Goal: Transaction & Acquisition: Purchase product/service

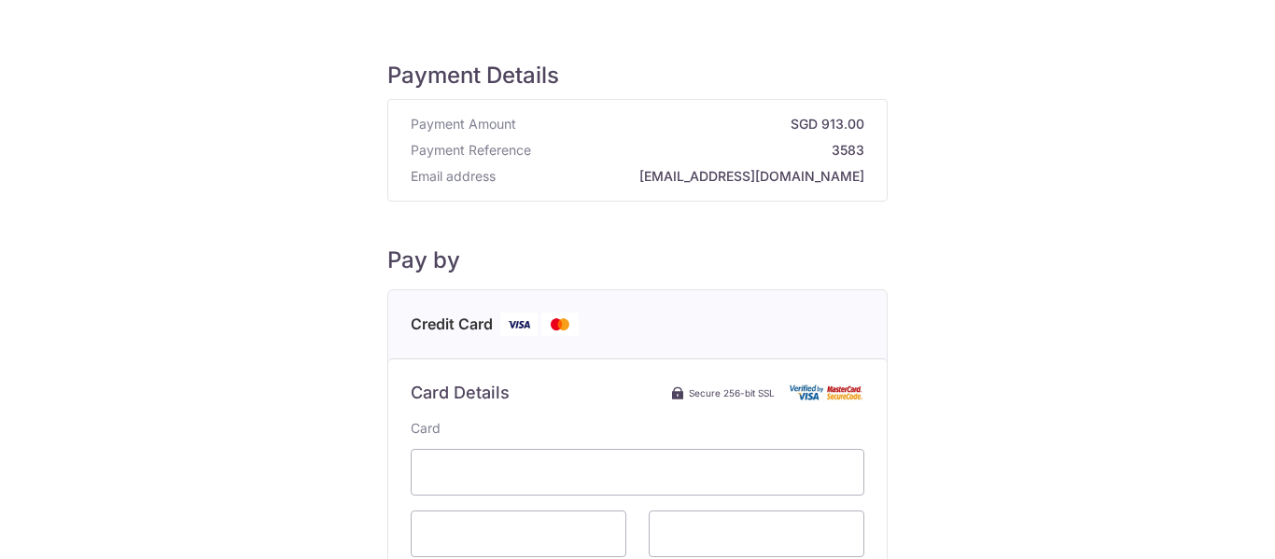
click at [1034, 336] on div "Payment Details Payment Amount SGD 913.00 Payment Reference 3583 Email address …" at bounding box center [638, 523] width 1186 height 986
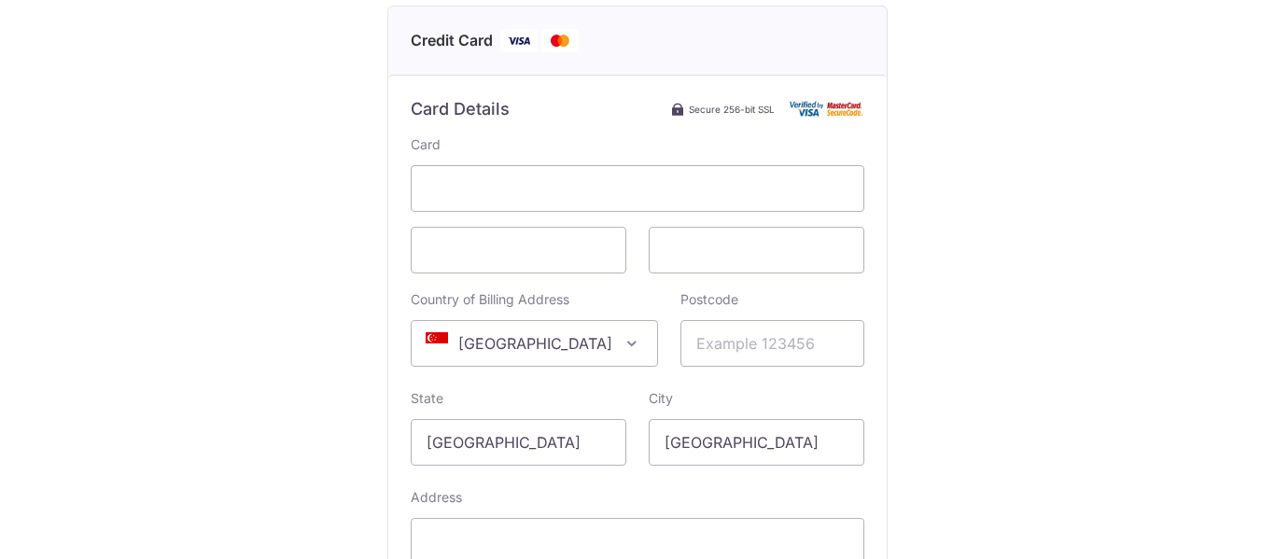
scroll to position [301, 0]
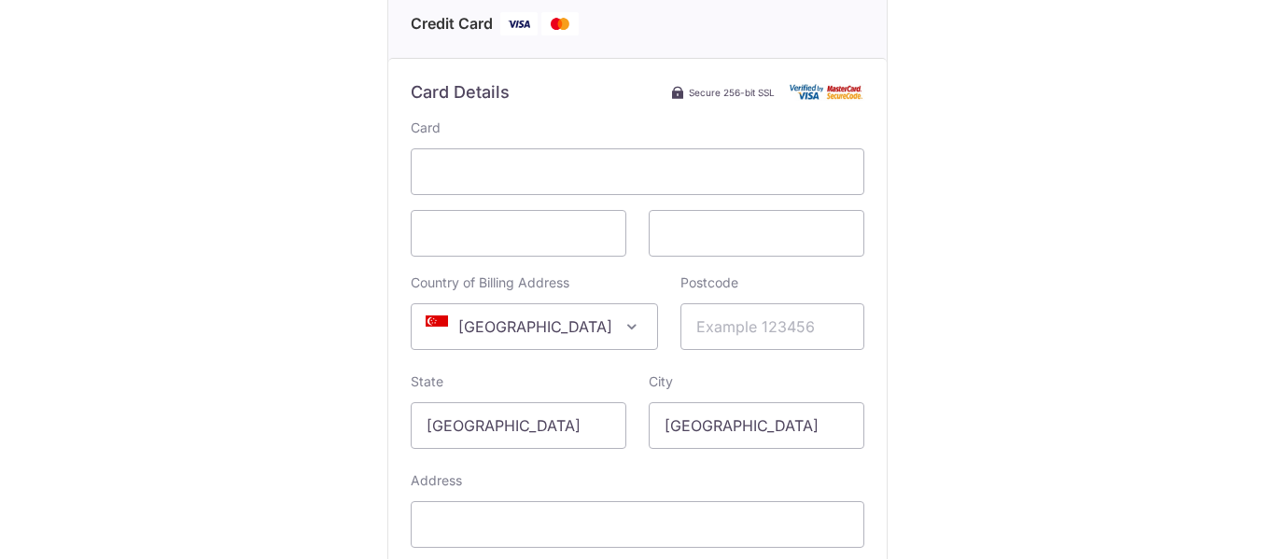
click at [621, 328] on span at bounding box center [632, 327] width 22 height 22
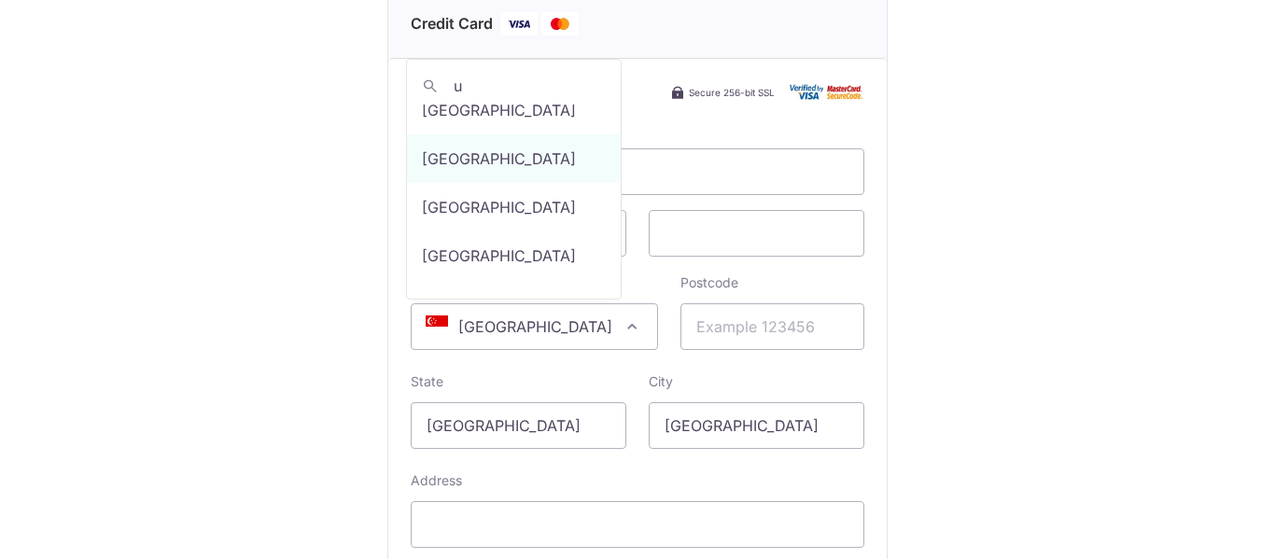
scroll to position [0, 0]
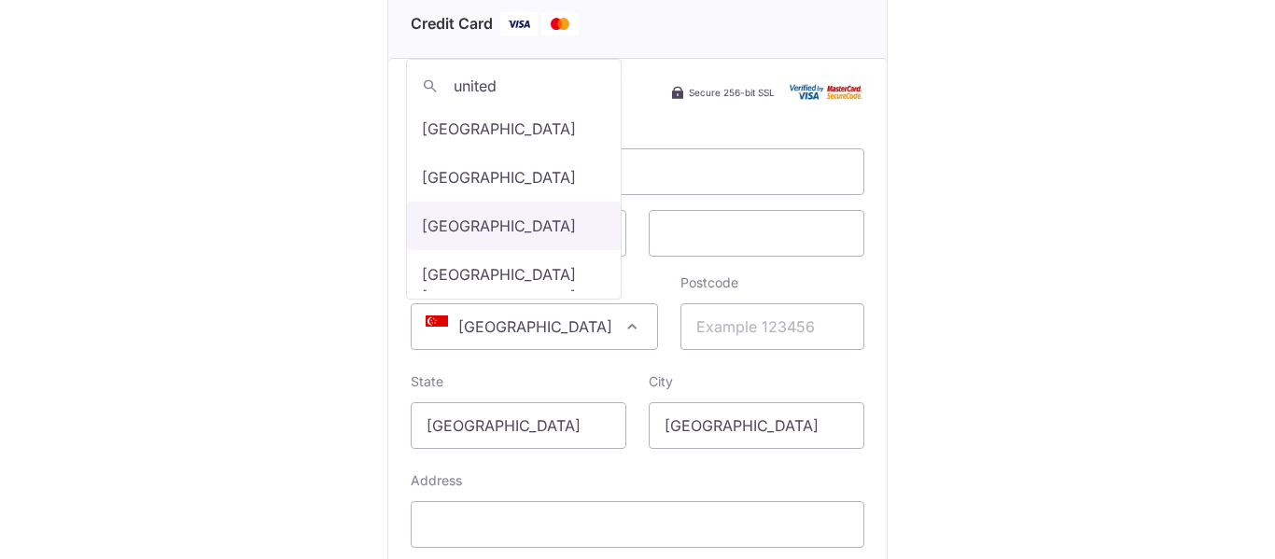
type input "united"
select select "233"
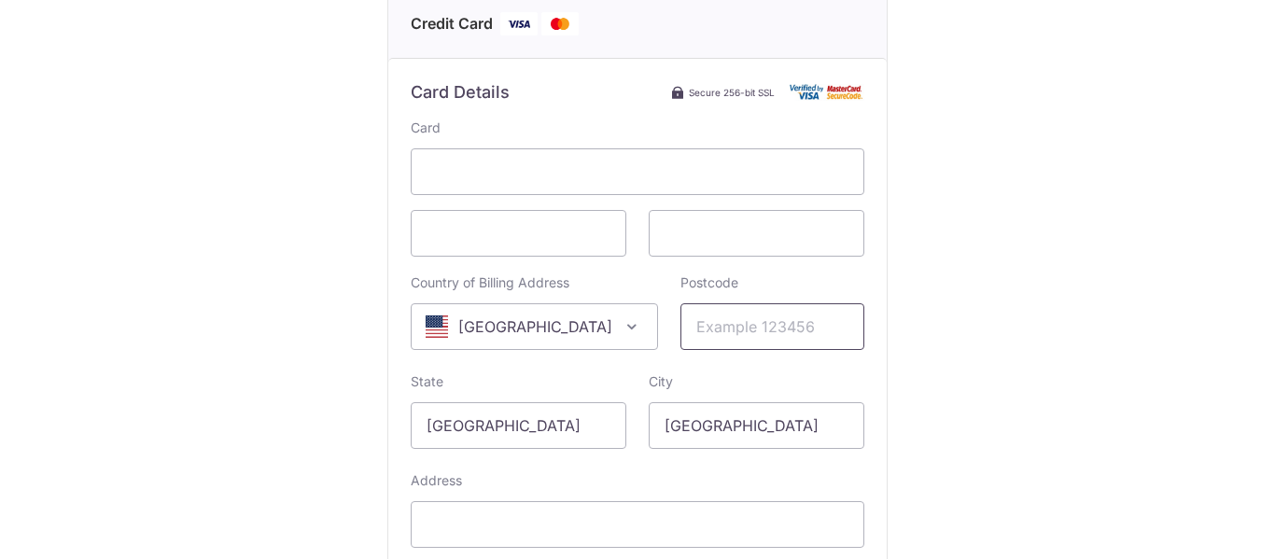
click at [711, 331] on input "Postcode" at bounding box center [773, 326] width 184 height 47
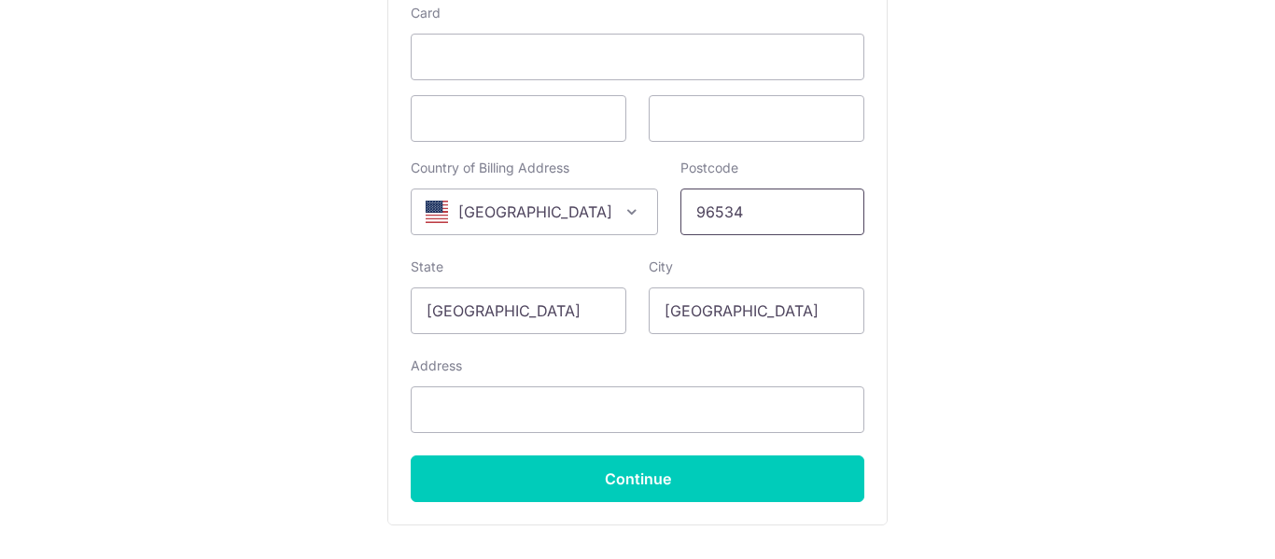
scroll to position [414, 0]
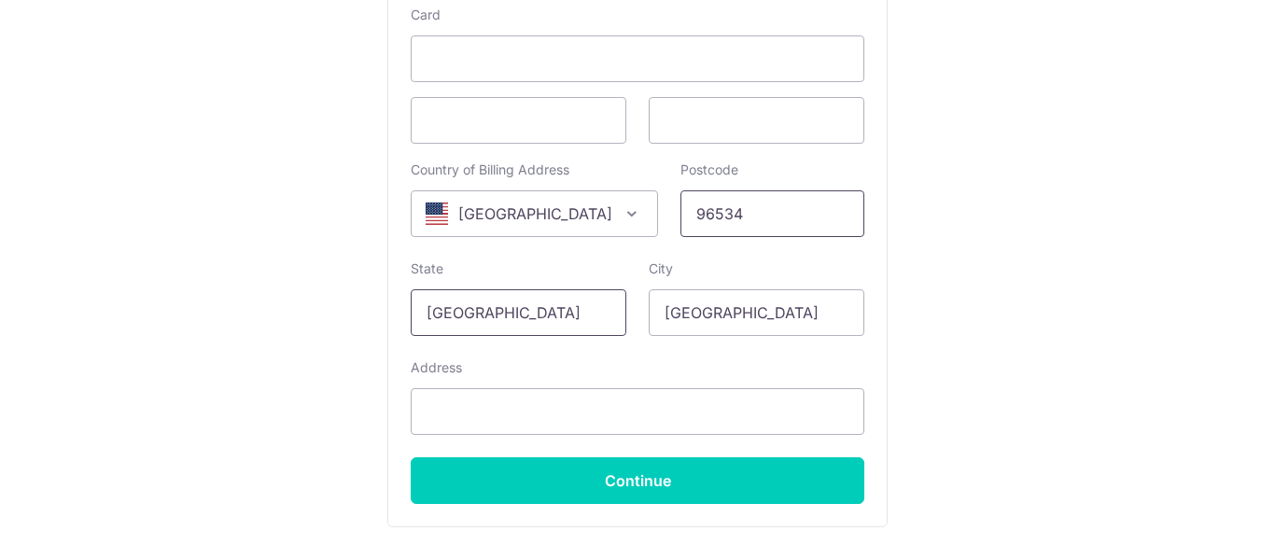
type input "96534"
click at [507, 313] on input "[GEOGRAPHIC_DATA]" at bounding box center [519, 312] width 216 height 47
type input "S"
click at [775, 304] on input "[GEOGRAPHIC_DATA]" at bounding box center [757, 312] width 216 height 47
click at [473, 309] on input "FPO" at bounding box center [519, 312] width 216 height 47
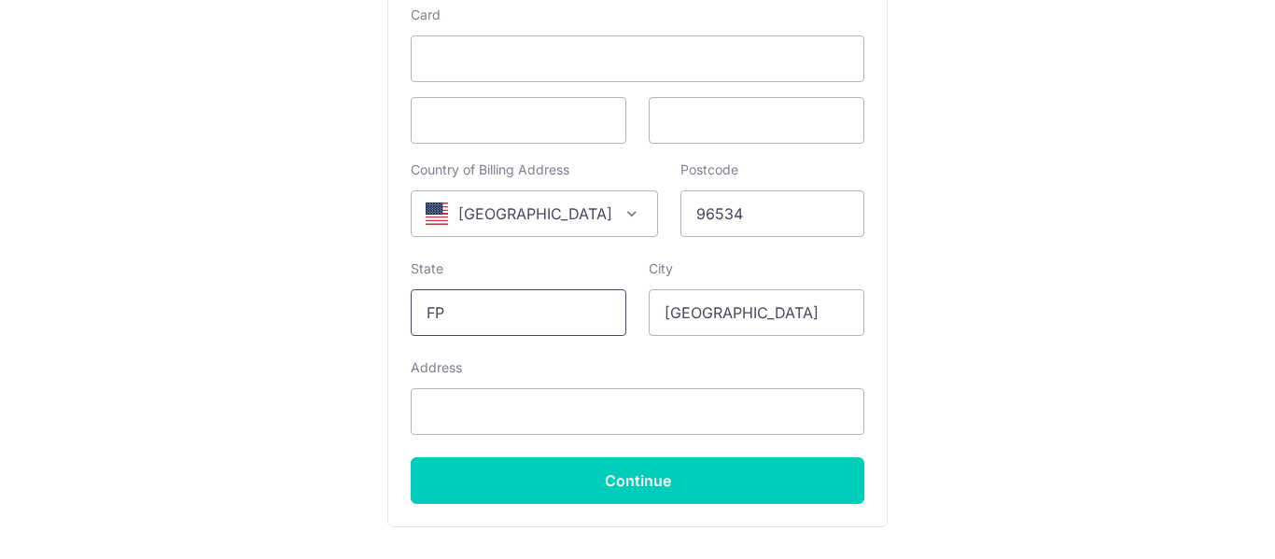
type input "F"
type input "AP"
click at [751, 314] on input "[GEOGRAPHIC_DATA]" at bounding box center [757, 312] width 216 height 47
type input "S"
type input "FPO"
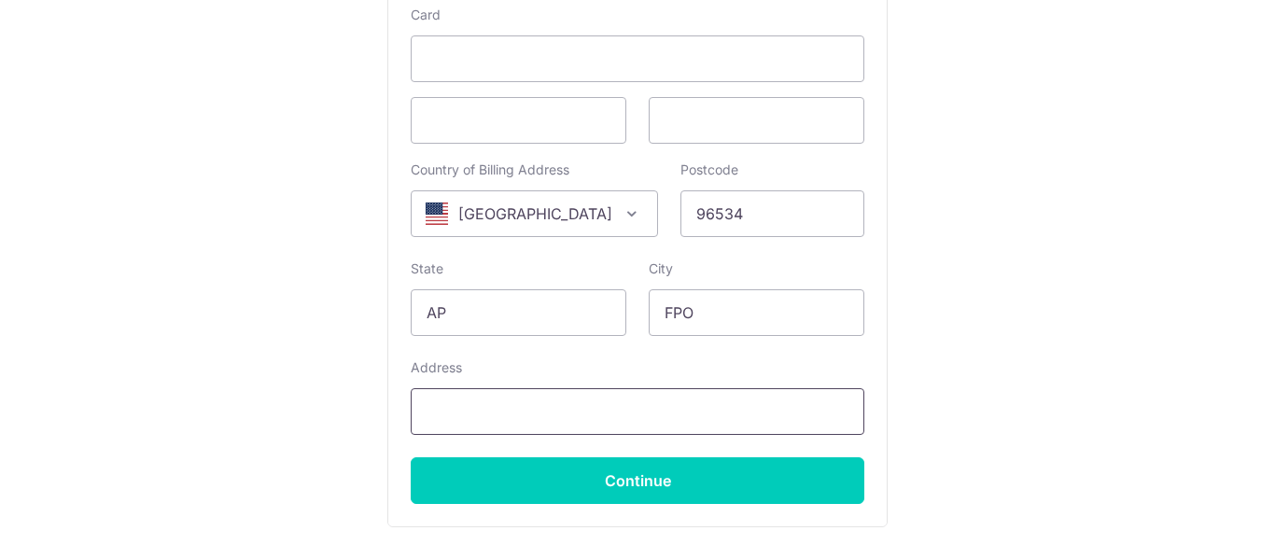
click at [428, 410] on input "Address" at bounding box center [638, 411] width 454 height 47
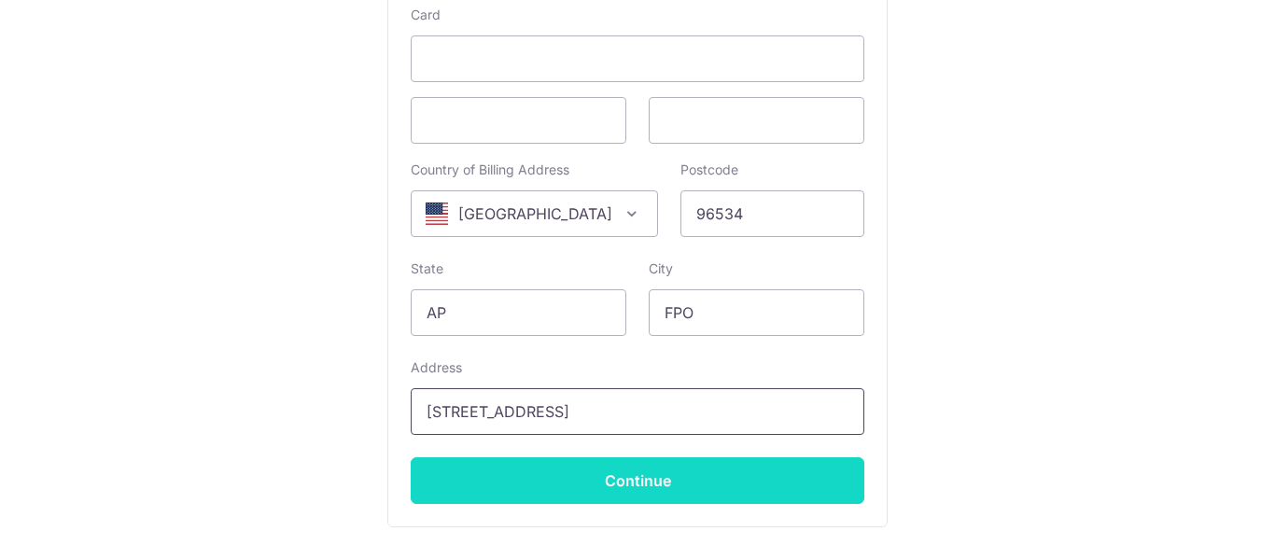
type input "[STREET_ADDRESS]"
click at [648, 478] on input "Continue" at bounding box center [638, 481] width 454 height 47
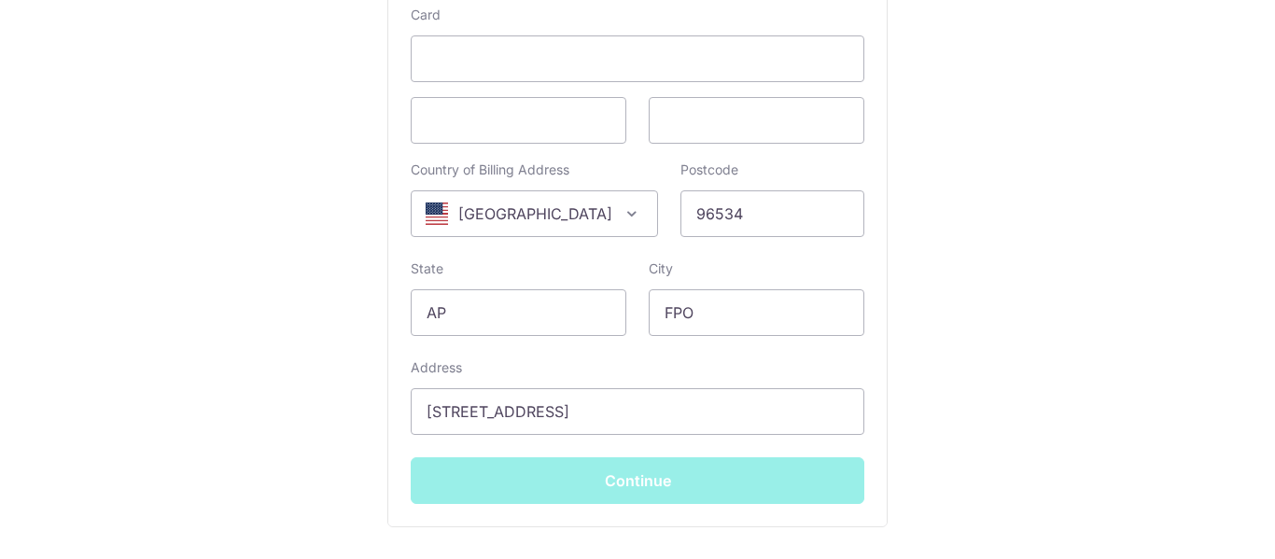
type input "**** 0574"
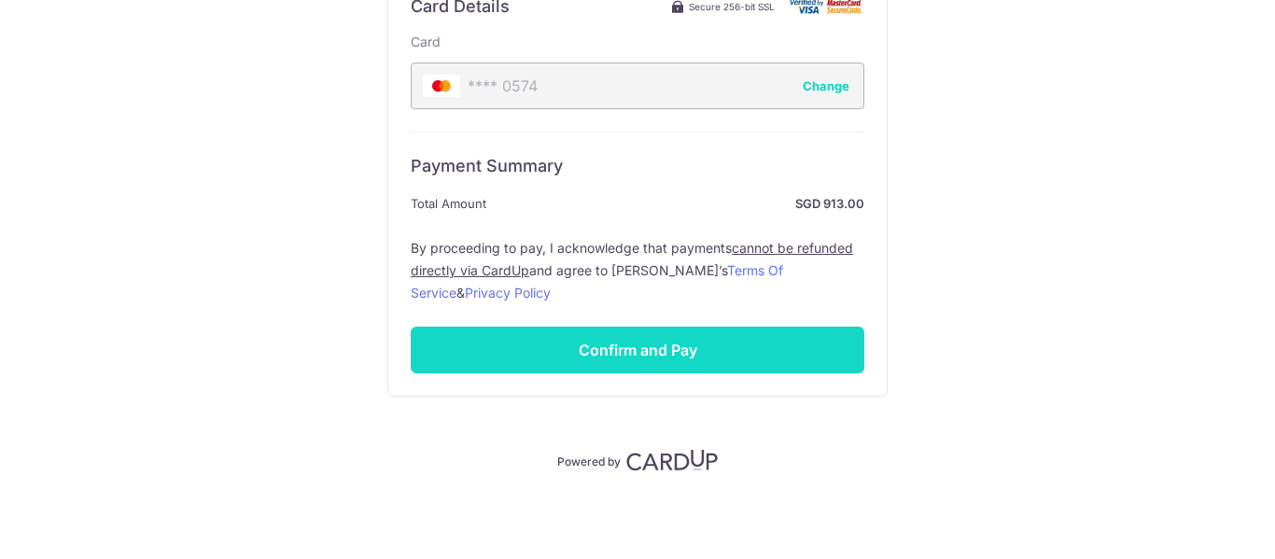
click at [716, 352] on input "Confirm and Pay" at bounding box center [638, 350] width 454 height 47
